Goal: Task Accomplishment & Management: Use online tool/utility

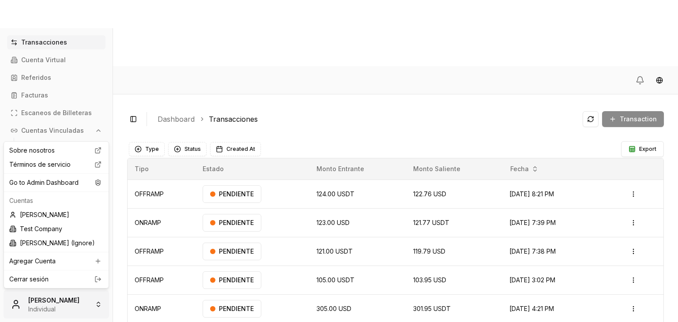
click at [82, 294] on html "Transacciones Cuenta Virtual Referidos Facturas Escaneos de Billeteras Cuentas …" at bounding box center [339, 194] width 678 height 389
click at [68, 182] on div "Go to Admin Dashboard" at bounding box center [56, 183] width 101 height 14
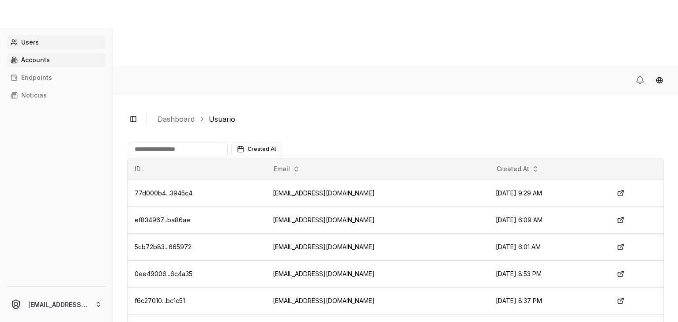
click at [38, 61] on p "Accounts" at bounding box center [35, 60] width 29 height 6
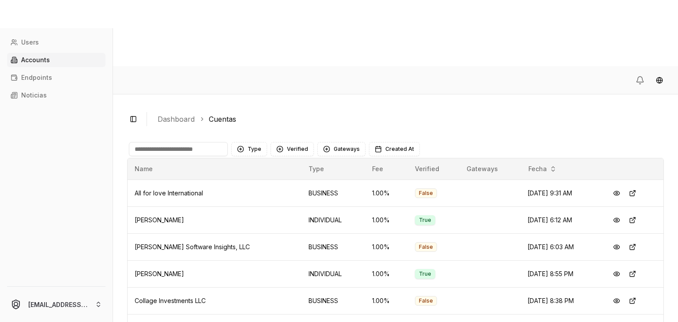
click at [173, 142] on input at bounding box center [178, 149] width 99 height 14
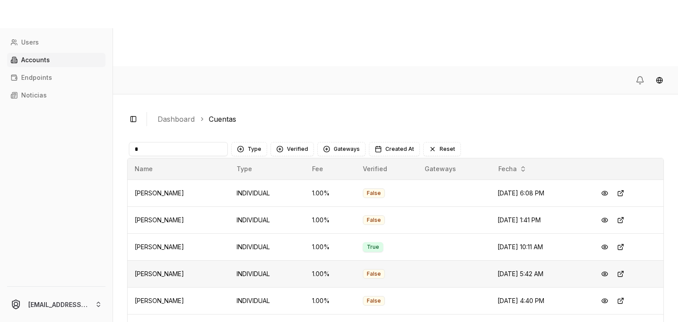
scroll to position [47, 0]
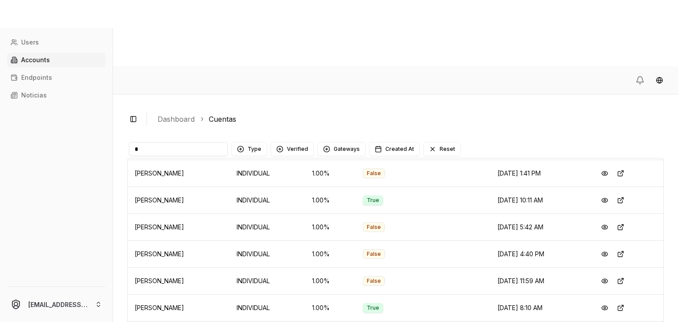
type input "*"
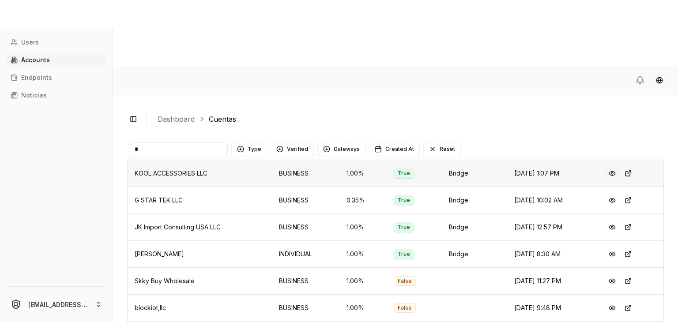
click at [613, 166] on button at bounding box center [613, 174] width 16 height 16
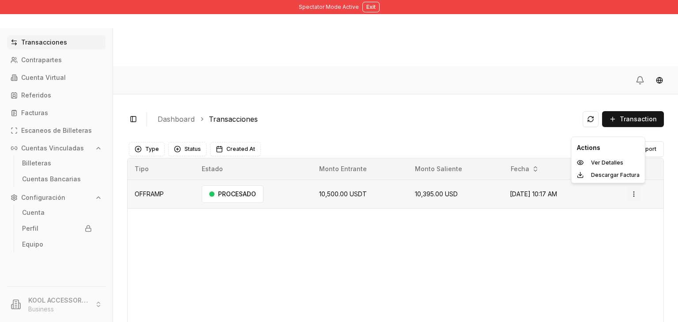
click at [635, 130] on html "Spectator Mode Active Exit Transacciones Contrapartes Cuenta Virtual Referidos …" at bounding box center [339, 194] width 678 height 389
click at [600, 159] on div "Ver Detalles" at bounding box center [609, 163] width 70 height 12
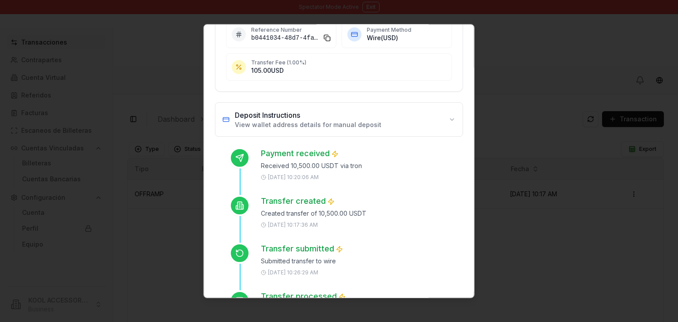
scroll to position [183, 0]
click at [322, 120] on p "View wallet address details for manual deposit" at bounding box center [308, 124] width 147 height 9
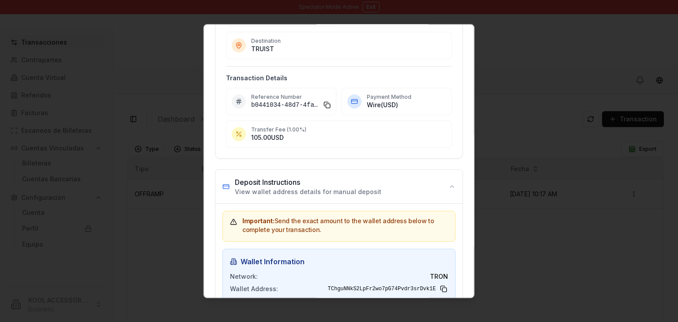
scroll to position [0, 0]
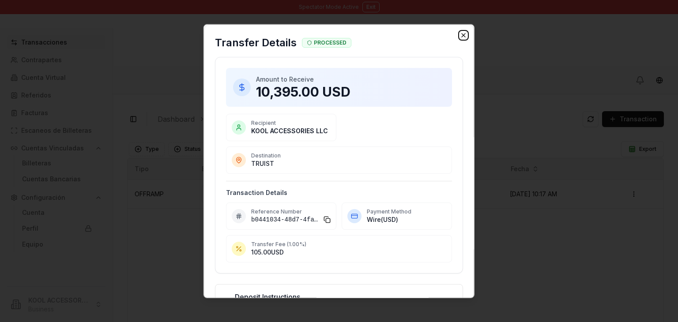
click at [460, 38] on icon "button" at bounding box center [463, 35] width 7 height 7
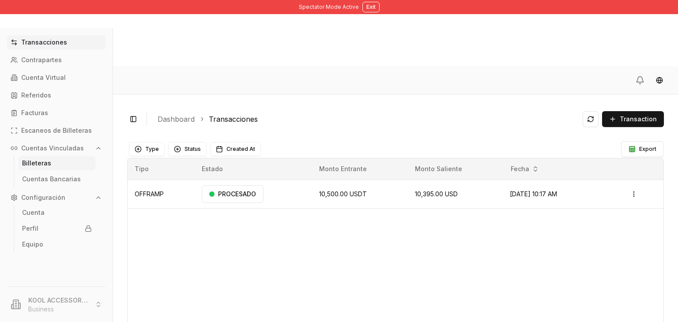
click at [67, 161] on link "Billeteras" at bounding box center [57, 163] width 77 height 14
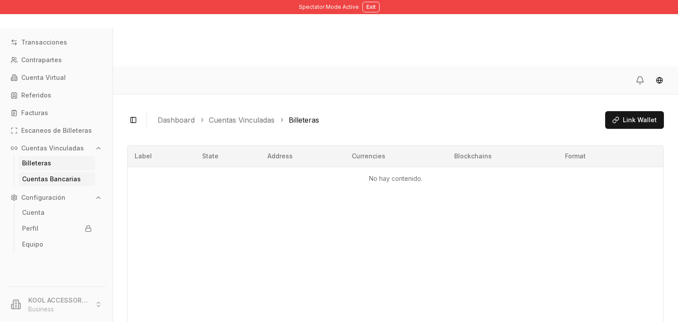
click at [49, 184] on link "Cuentas Bancarias" at bounding box center [57, 179] width 77 height 14
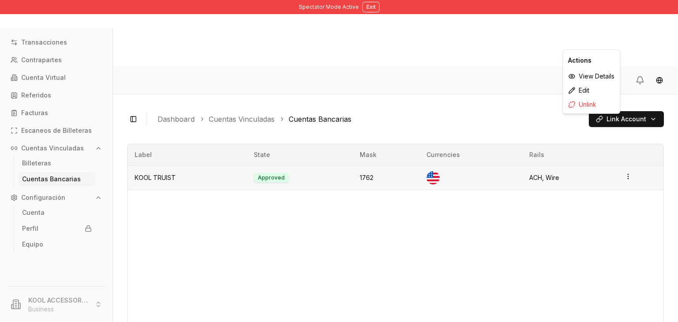
click at [625, 173] on icon "button" at bounding box center [628, 176] width 7 height 7
click at [580, 76] on div "View Details" at bounding box center [591, 76] width 53 height 14
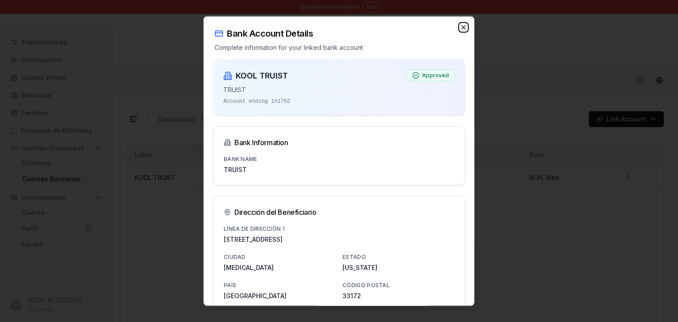
click at [460, 27] on icon "button" at bounding box center [463, 27] width 7 height 7
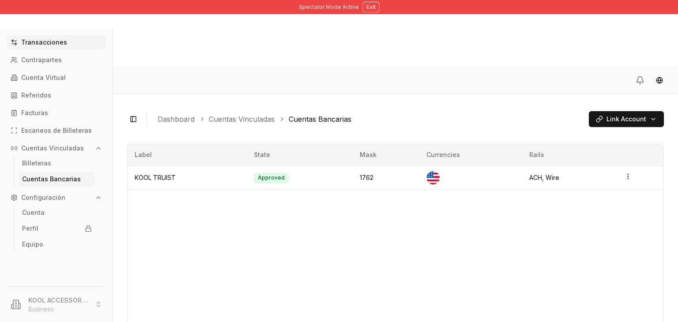
click at [68, 45] on link "Transacciones" at bounding box center [56, 42] width 99 height 14
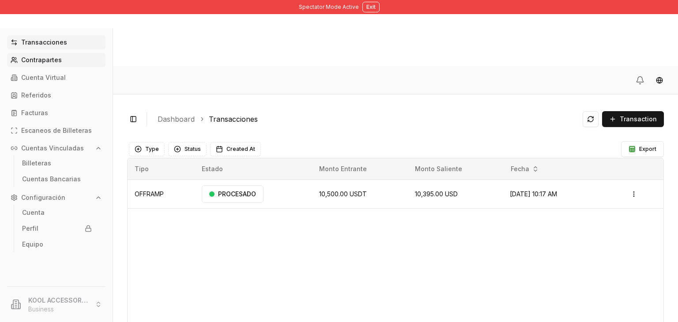
click at [74, 64] on link "Contrapartes" at bounding box center [56, 60] width 99 height 14
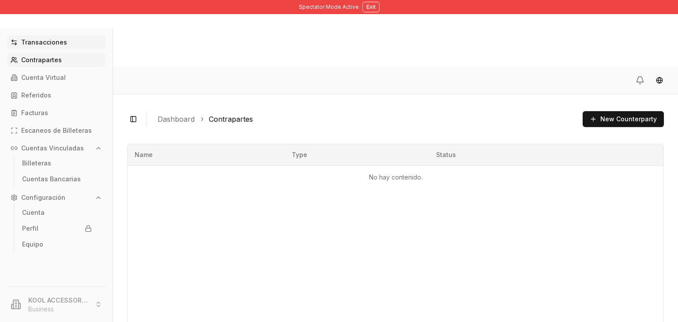
click at [49, 48] on link "Transacciones" at bounding box center [56, 42] width 99 height 14
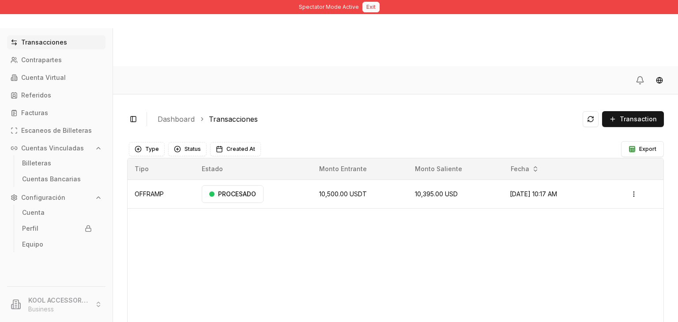
click at [363, 11] on button "Exit" at bounding box center [371, 7] width 17 height 11
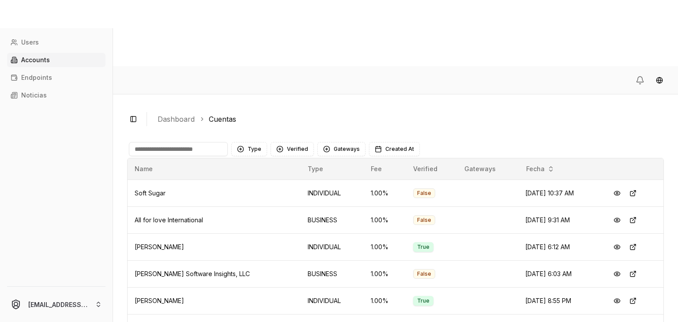
click at [192, 142] on input at bounding box center [178, 149] width 99 height 14
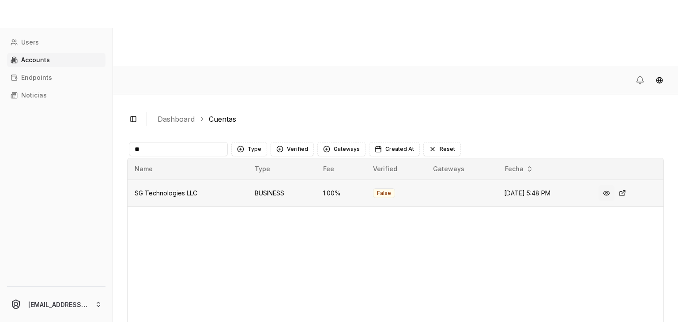
type input "**"
click at [610, 186] on button at bounding box center [607, 194] width 16 height 16
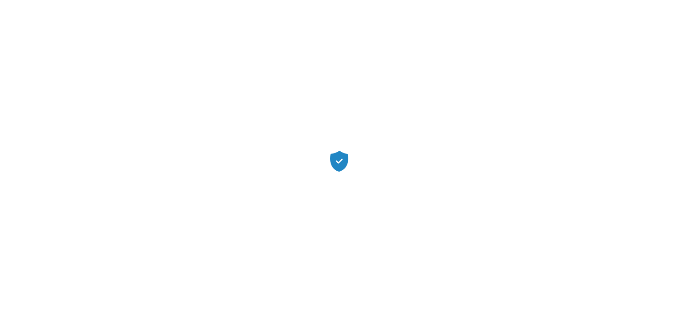
click at [610, 129] on div at bounding box center [339, 161] width 678 height 322
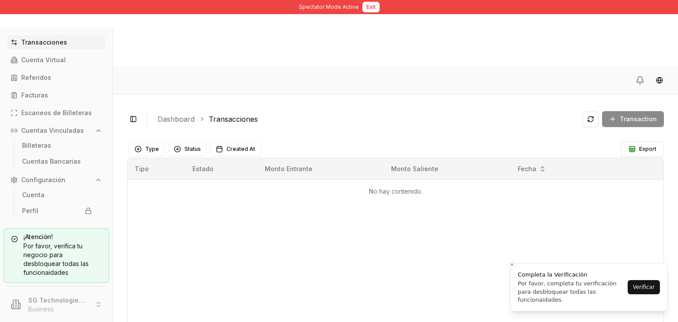
click at [369, 11] on button "Exit" at bounding box center [371, 7] width 17 height 11
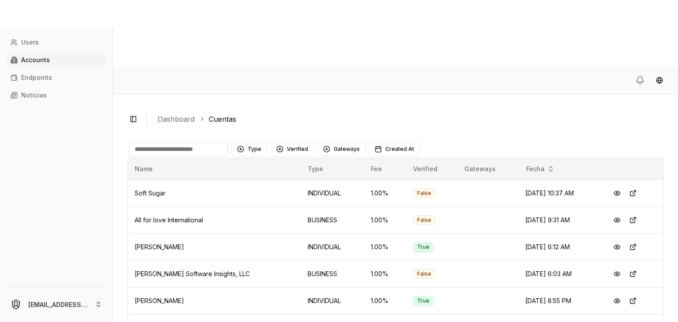
click at [158, 142] on input at bounding box center [178, 149] width 99 height 14
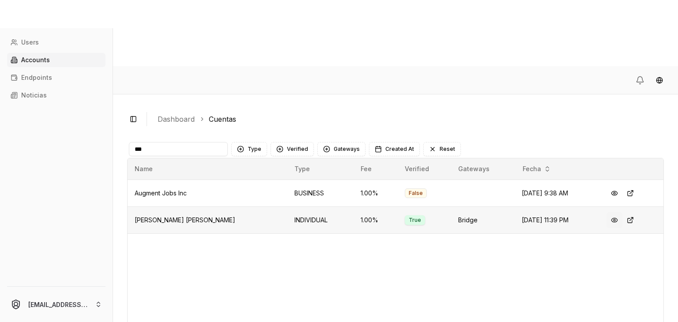
type input "***"
click at [618, 212] on button at bounding box center [615, 220] width 16 height 16
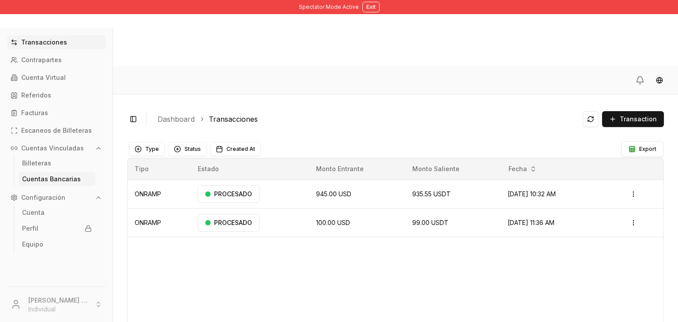
click at [53, 175] on link "Cuentas Bancarias" at bounding box center [57, 179] width 77 height 14
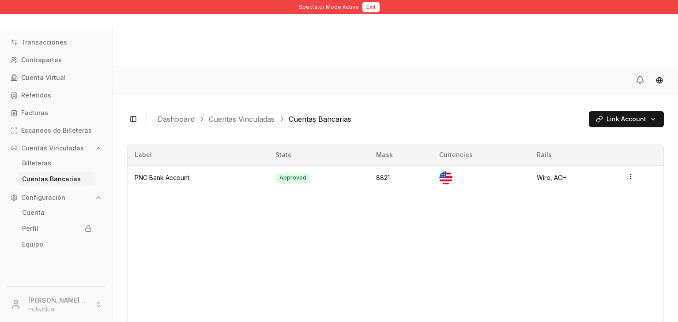
click at [367, 8] on button "Exit" at bounding box center [371, 7] width 17 height 11
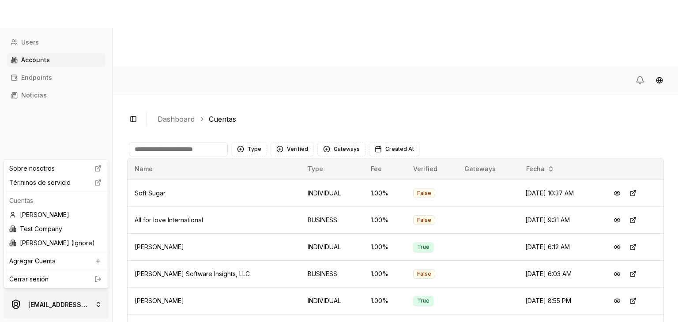
click at [64, 296] on html "Users Accounts Endpoints Noticias brandonalcocertest@gmail.com Toggle Sidebar D…" at bounding box center [339, 194] width 678 height 389
click at [74, 280] on link "Cerrar sesión" at bounding box center [56, 279] width 94 height 9
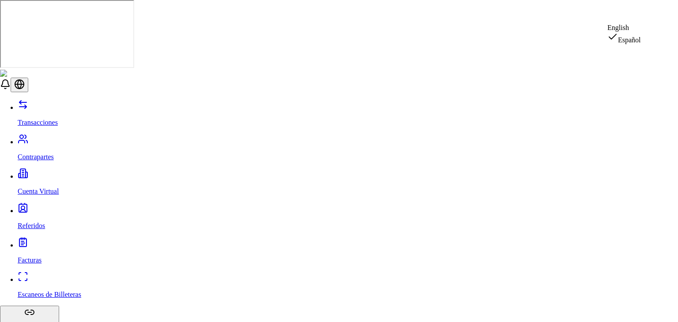
click at [635, 29] on div "English" at bounding box center [625, 28] width 34 height 8
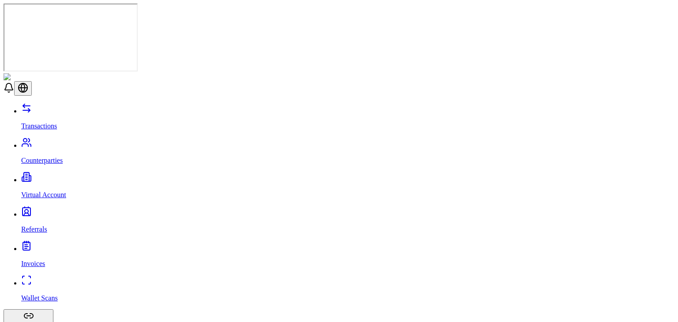
click at [62, 107] on link "Transactions" at bounding box center [348, 118] width 654 height 23
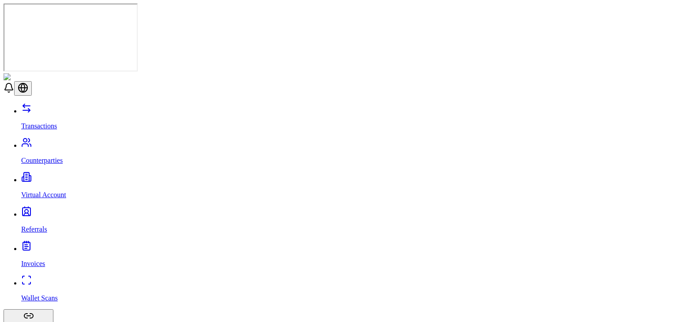
click at [80, 176] on link "Virtual Account" at bounding box center [348, 187] width 654 height 23
click at [71, 142] on link "Counterparties" at bounding box center [348, 153] width 654 height 23
click at [82, 107] on link "Transactions" at bounding box center [348, 118] width 654 height 23
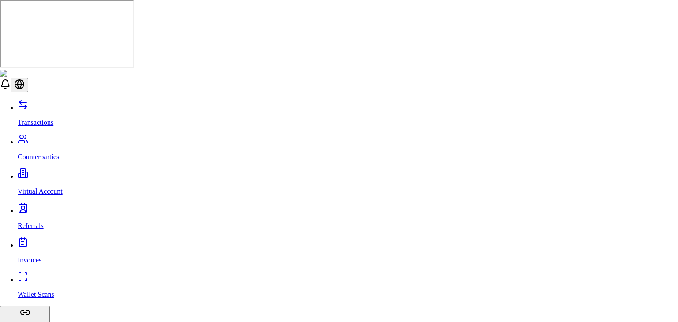
type input "******"
drag, startPoint x: 280, startPoint y: 240, endPoint x: 277, endPoint y: 254, distance: 14.0
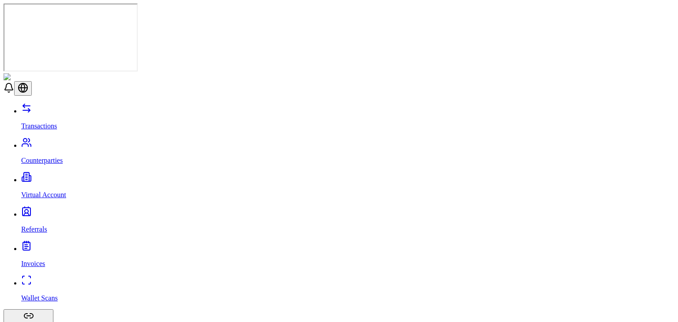
click at [65, 107] on link "Transactions" at bounding box center [348, 118] width 654 height 23
